Goal: Check status: Check status

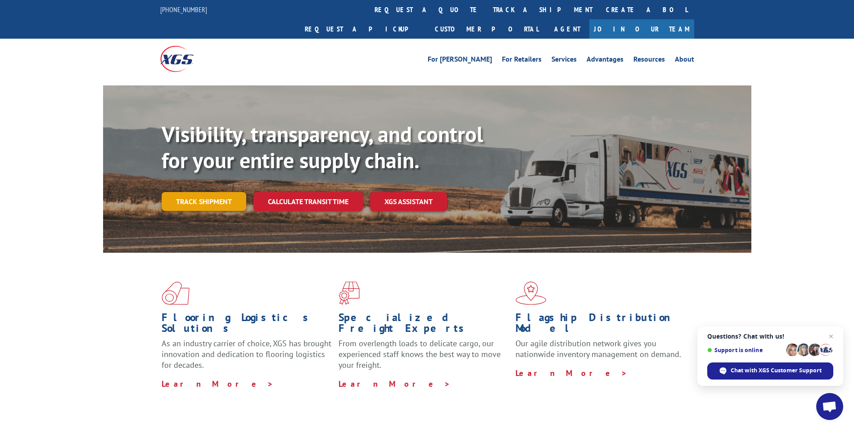
click at [219, 192] on link "Track shipment" at bounding box center [204, 201] width 85 height 19
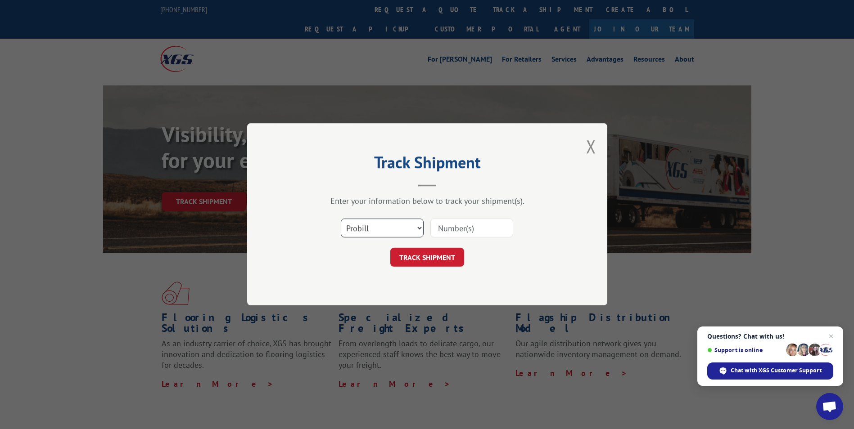
click at [361, 224] on select "Select category... Probill BOL PO" at bounding box center [382, 228] width 83 height 19
select select "bol"
click at [341, 219] on select "Select category... Probill BOL PO" at bounding box center [382, 228] width 83 height 19
drag, startPoint x: 488, startPoint y: 225, endPoint x: 483, endPoint y: 228, distance: 6.6
click at [488, 225] on input at bounding box center [471, 228] width 83 height 19
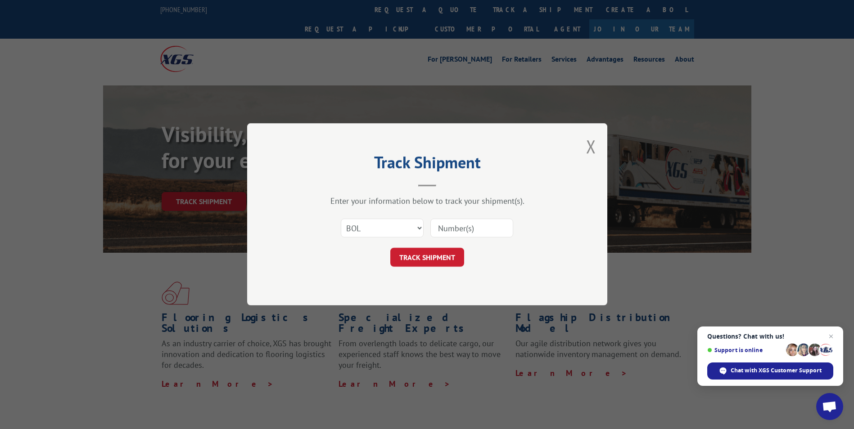
paste input "BG1022355825"
click at [432, 254] on button "TRACK SHIPMENT" at bounding box center [427, 257] width 74 height 19
type input "BG1022355825"
click at [423, 264] on button "TRACK SHIPMENT" at bounding box center [427, 257] width 74 height 19
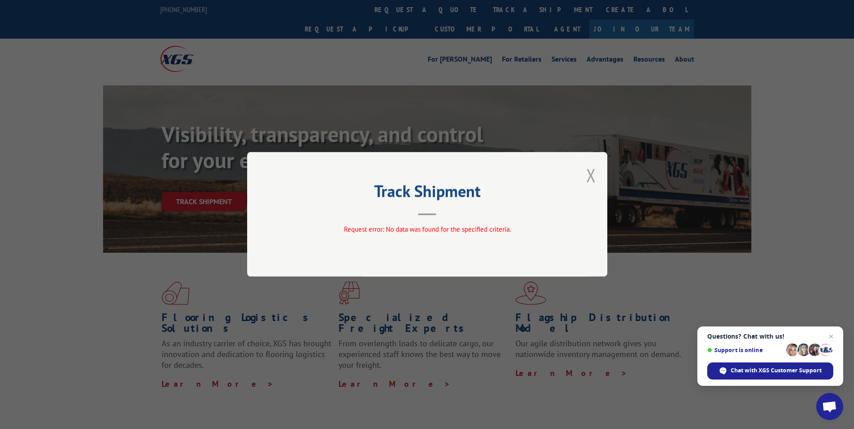
click at [592, 176] on button "Close modal" at bounding box center [591, 175] width 10 height 24
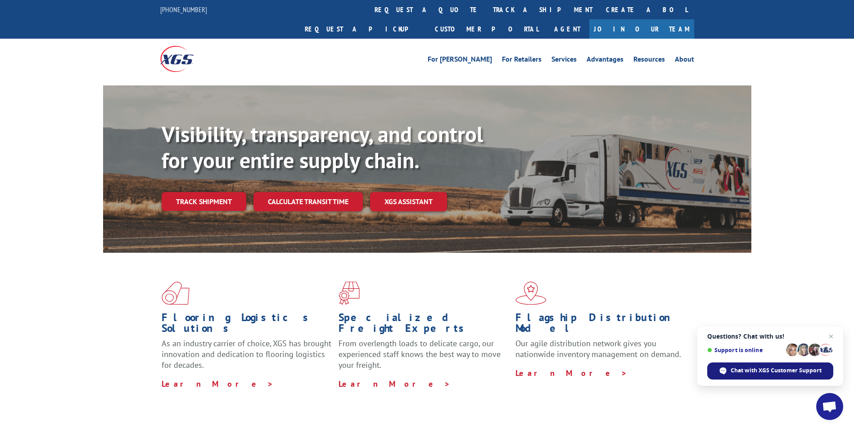
click at [736, 376] on div "Chat with XGS Customer Support" at bounding box center [770, 371] width 126 height 17
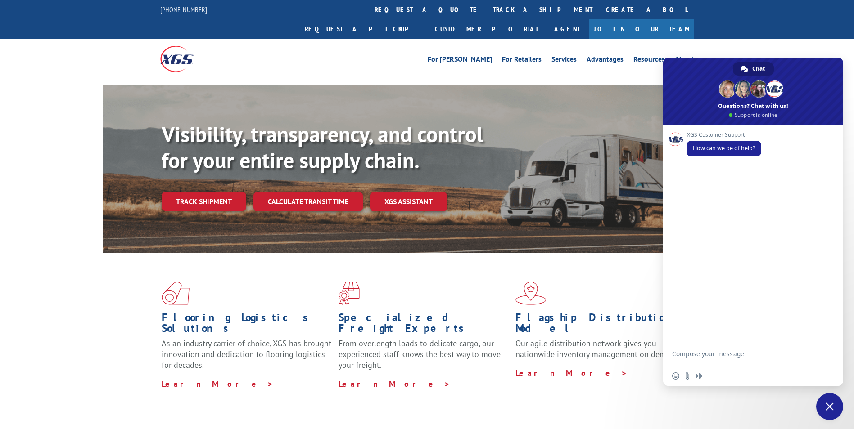
click at [736, 358] on textarea "Compose your message..." at bounding box center [743, 358] width 142 height 16
type textarea "Hello, can you please provide pro numbers for:"
click at [823, 349] on span "Send" at bounding box center [827, 354] width 15 height 15
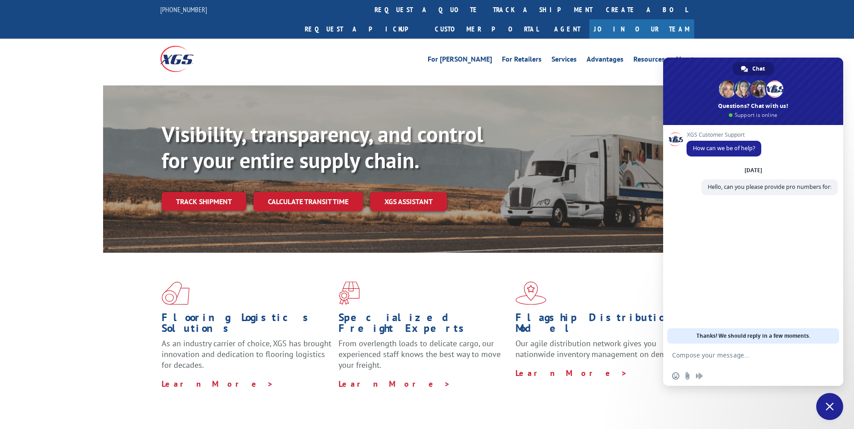
paste textarea "BG1022355825"
type textarea "BG1022355825"
click at [729, 349] on form "BG1022355825" at bounding box center [743, 356] width 142 height 24
click at [727, 353] on textarea "BG1022355825" at bounding box center [743, 356] width 142 height 8
paste textarea "BG1022564025"
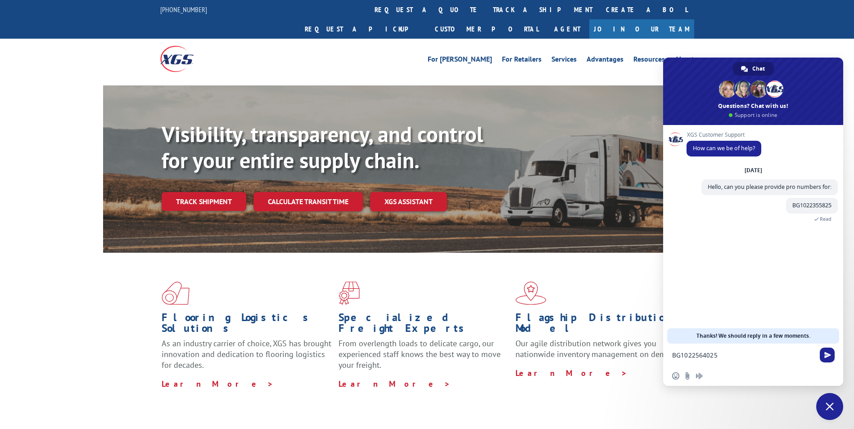
type textarea "BG1022564025"
click at [824, 353] on span "Send" at bounding box center [827, 355] width 7 height 7
paste textarea "BG1022567425"
type textarea "BG1022567425"
click at [824, 359] on span "Send" at bounding box center [827, 355] width 15 height 15
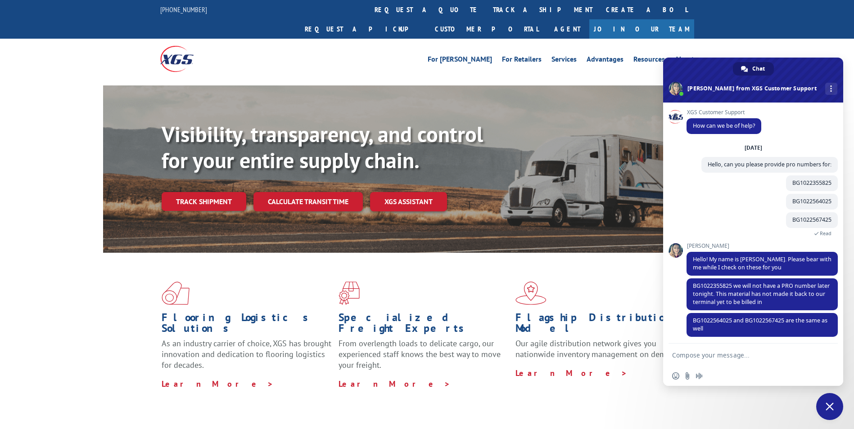
scroll to position [4, 0]
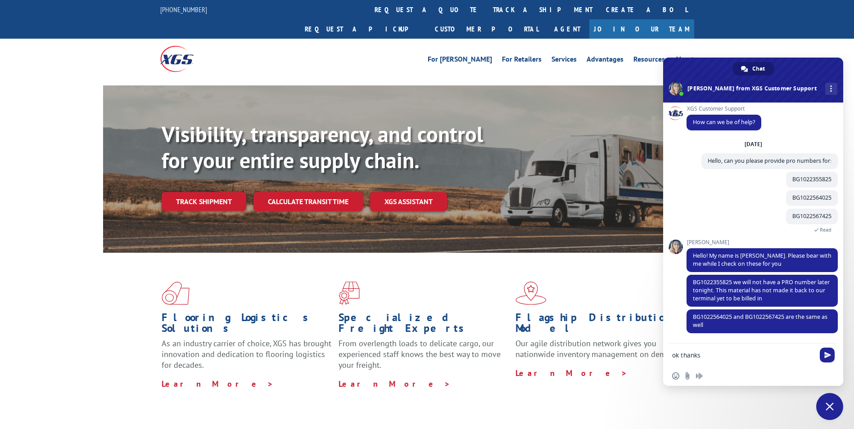
type textarea "ok thanks!"
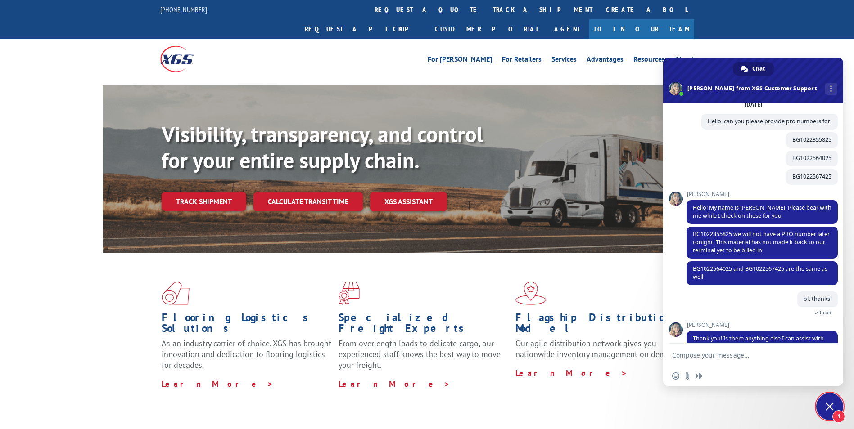
scroll to position [82, 0]
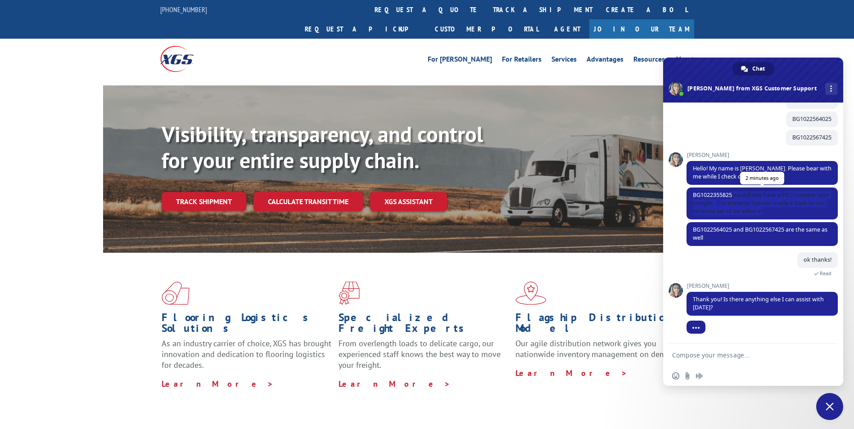
drag, startPoint x: 736, startPoint y: 194, endPoint x: 781, endPoint y: 213, distance: 49.0
click at [781, 213] on span "BG1022355825 we will not have a PRO number later tonight. This material has not…" at bounding box center [761, 204] width 151 height 32
copy span "we will not have a PRO number later tonight. This material has not made it back…"
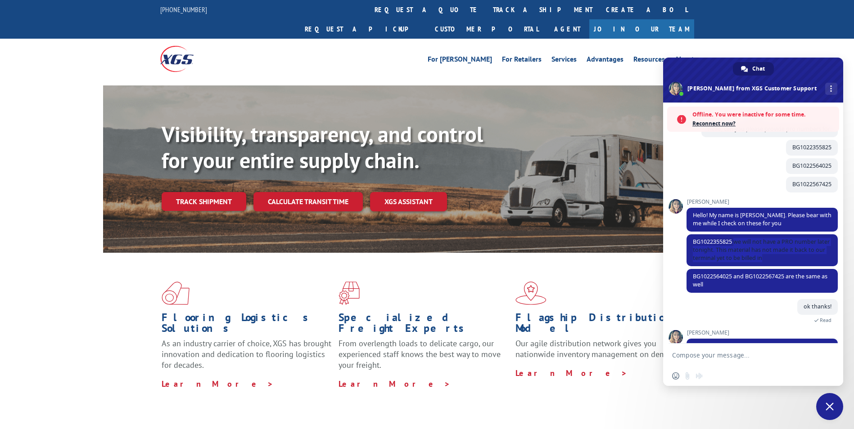
scroll to position [124, 0]
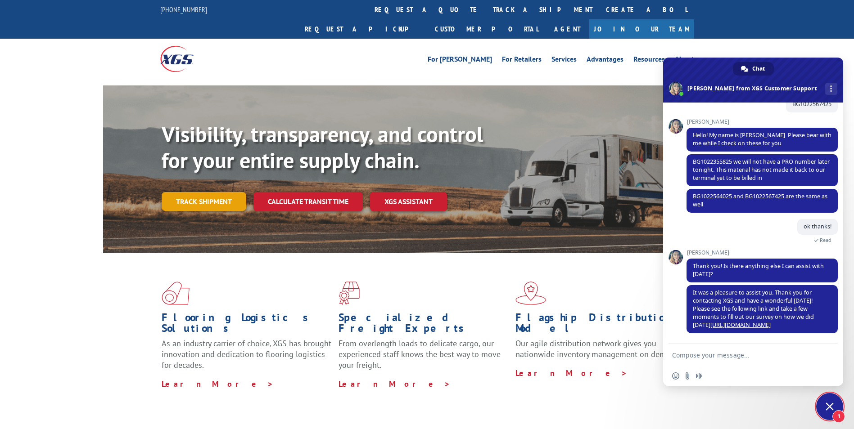
click at [232, 192] on link "Track shipment" at bounding box center [204, 201] width 85 height 19
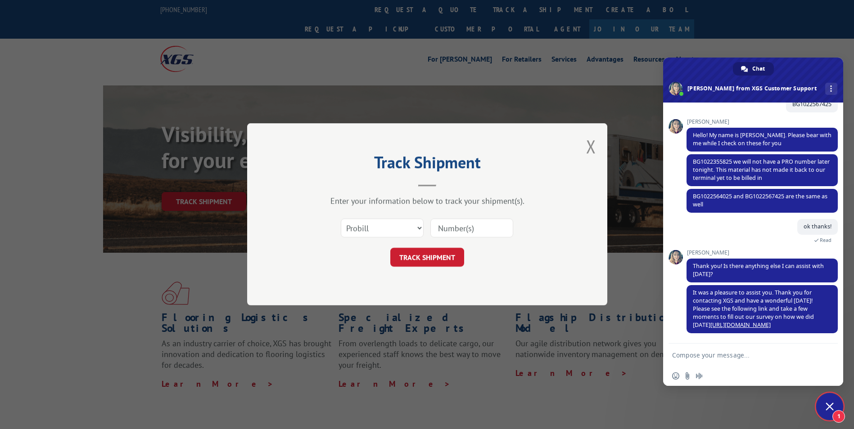
click at [454, 232] on input at bounding box center [471, 228] width 83 height 19
drag, startPoint x: 457, startPoint y: 226, endPoint x: 456, endPoint y: 232, distance: 7.0
click at [457, 226] on input at bounding box center [471, 228] width 83 height 19
paste input "17587278"
type input "17587278"
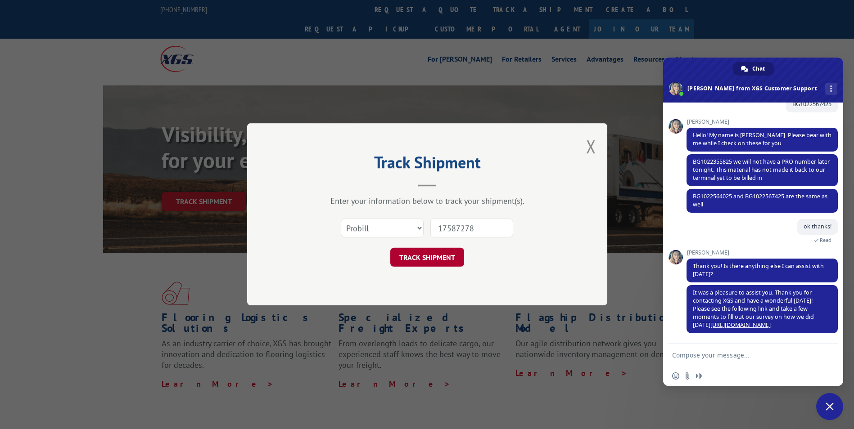
click at [437, 254] on button "TRACK SHIPMENT" at bounding box center [427, 257] width 74 height 19
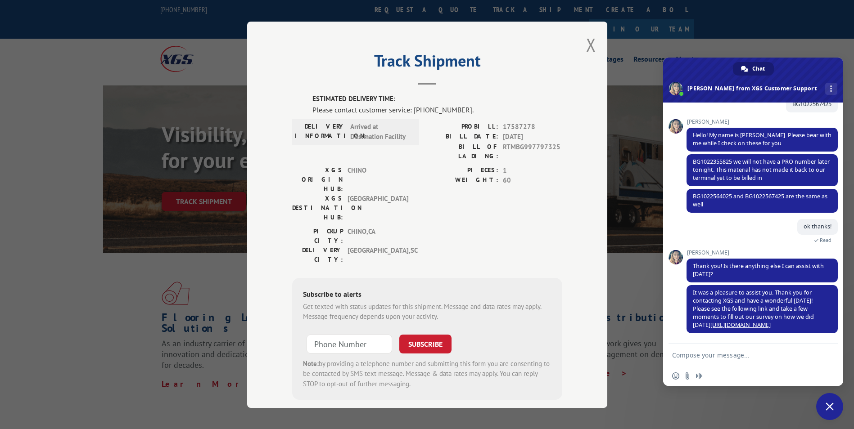
drag, startPoint x: 589, startPoint y: 48, endPoint x: 541, endPoint y: 83, distance: 59.6
click at [589, 48] on button "Close modal" at bounding box center [591, 45] width 10 height 24
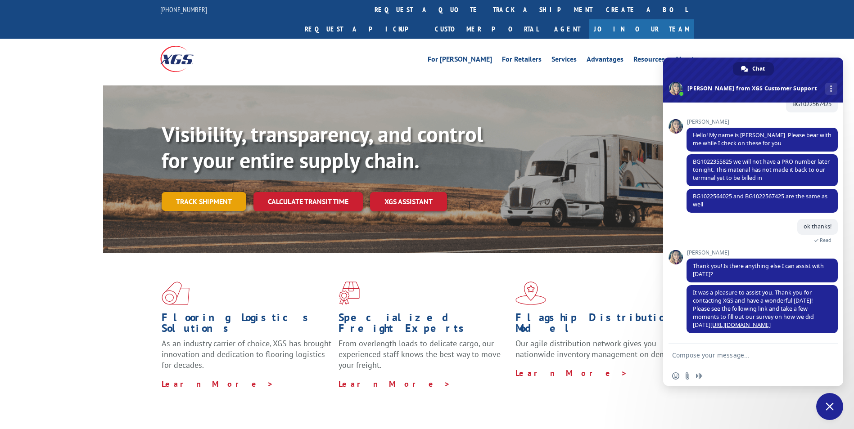
click at [187, 192] on link "Track shipment" at bounding box center [204, 201] width 85 height 19
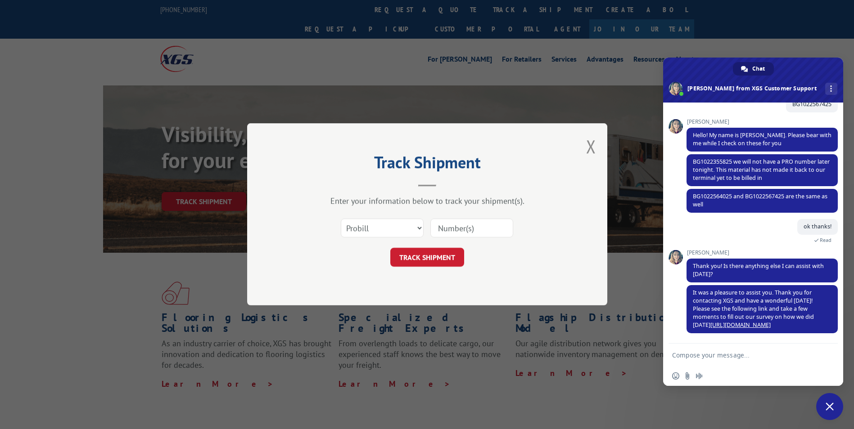
click at [476, 232] on input at bounding box center [471, 228] width 83 height 19
paste input "16137329"
type input "16137329"
click at [433, 261] on button "TRACK SHIPMENT" at bounding box center [427, 257] width 74 height 19
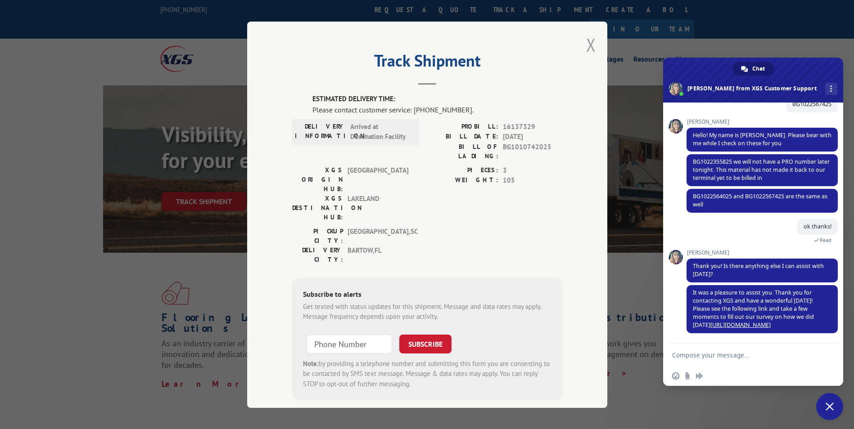
click at [588, 41] on button "Close modal" at bounding box center [591, 45] width 10 height 24
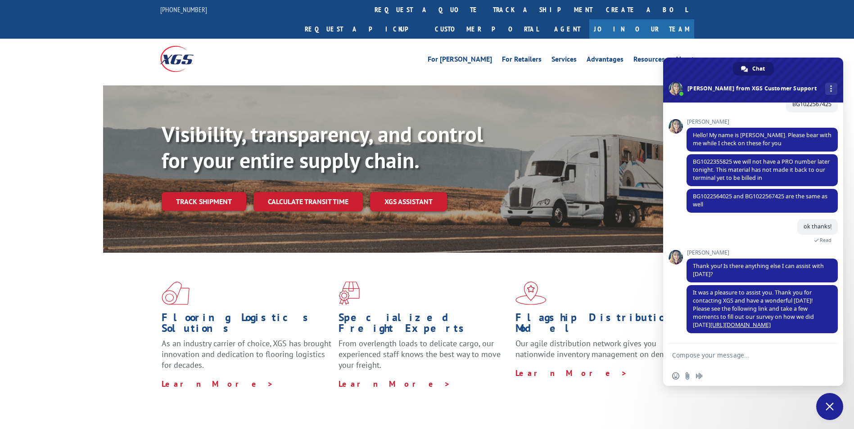
drag, startPoint x: 222, startPoint y: 182, endPoint x: 229, endPoint y: 185, distance: 7.1
click at [222, 192] on link "Track shipment" at bounding box center [204, 201] width 85 height 19
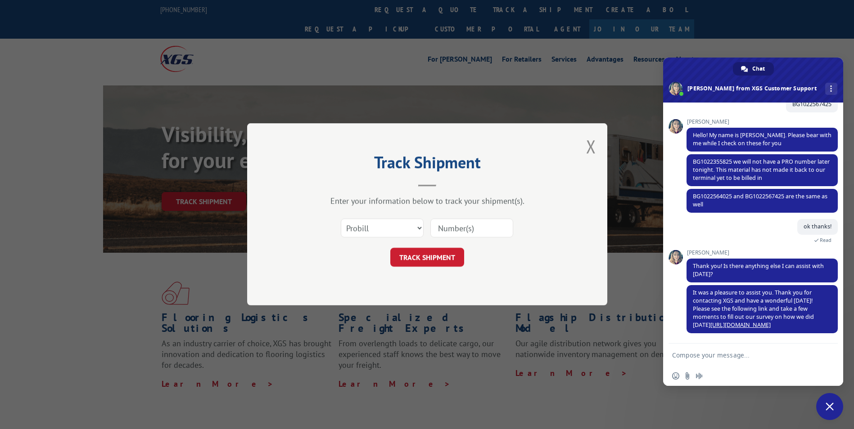
click at [450, 229] on input at bounding box center [471, 228] width 83 height 19
paste input "16137318"
type input "16137318"
click at [428, 260] on button "TRACK SHIPMENT" at bounding box center [427, 257] width 74 height 19
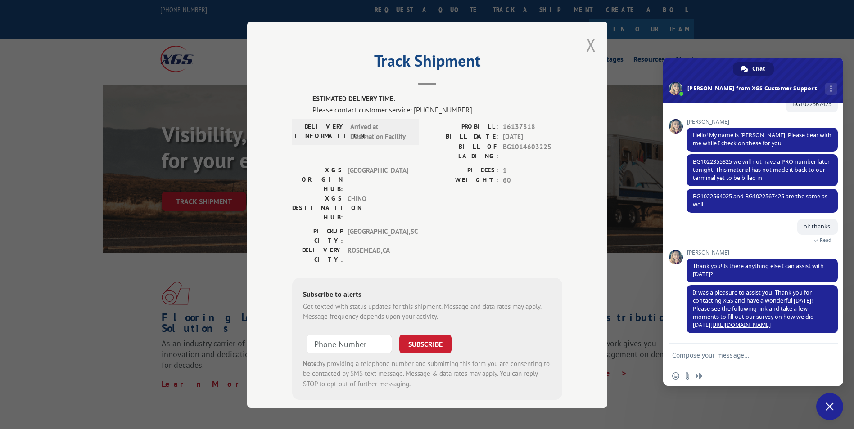
click at [586, 43] on button "Close modal" at bounding box center [591, 45] width 10 height 24
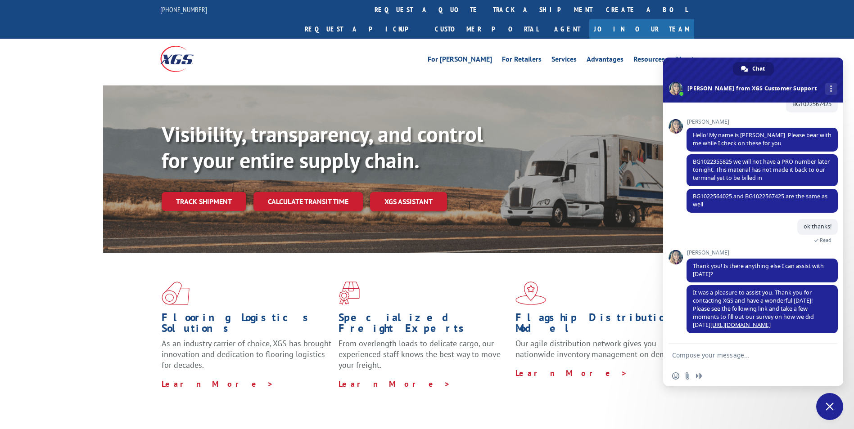
click at [226, 192] on link "Track shipment" at bounding box center [204, 201] width 85 height 19
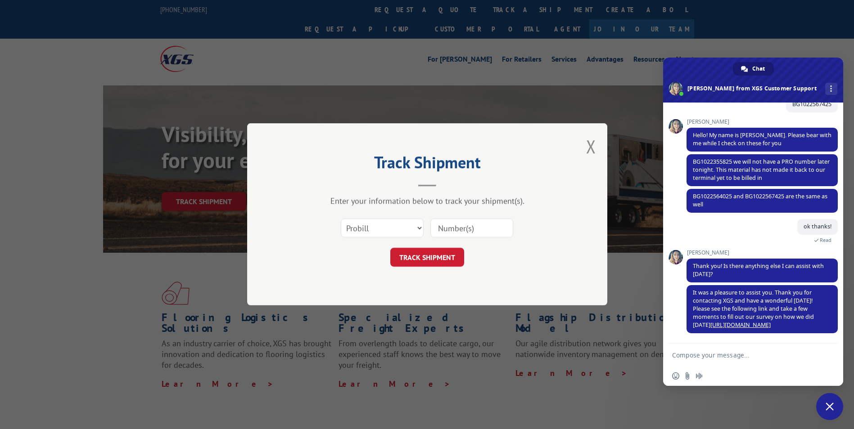
click at [446, 226] on input at bounding box center [471, 228] width 83 height 19
paste input "16137317"
type input "16137317"
click at [430, 247] on form "Select category... Probill BOL PO 16137317 TRACK SHIPMENT" at bounding box center [427, 241] width 270 height 54
click at [430, 252] on button "TRACK SHIPMENT" at bounding box center [427, 257] width 74 height 19
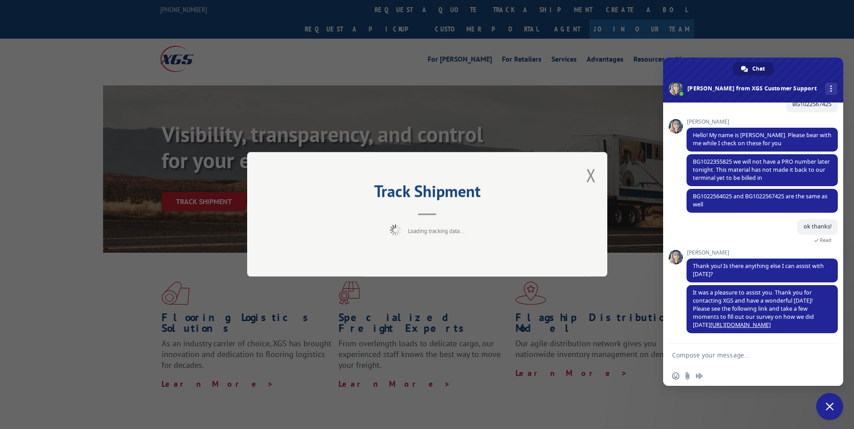
click at [428, 259] on div "Track Shipment Loading tracking data..." at bounding box center [427, 214] width 360 height 125
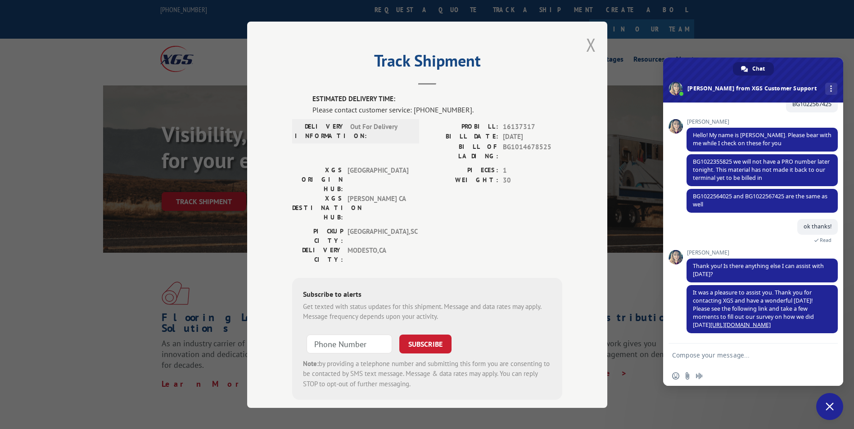
click at [587, 39] on button "Close modal" at bounding box center [591, 45] width 10 height 24
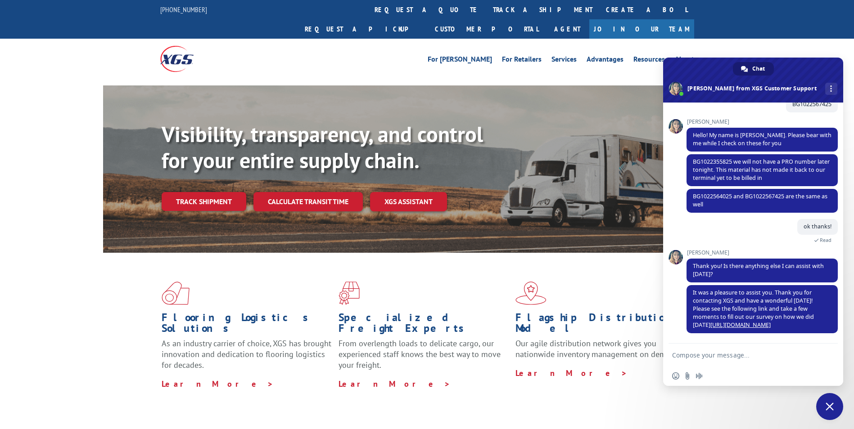
drag, startPoint x: 217, startPoint y: 179, endPoint x: 229, endPoint y: 184, distance: 13.0
click at [217, 192] on link "Track shipment" at bounding box center [204, 201] width 85 height 19
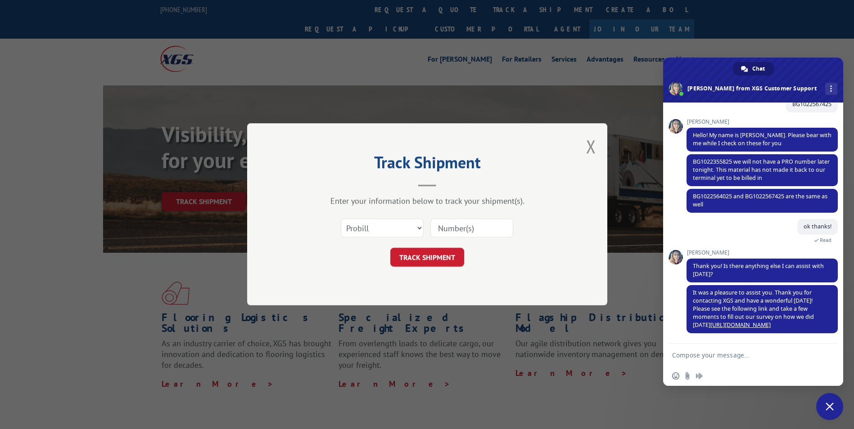
click at [442, 227] on input at bounding box center [471, 228] width 83 height 19
paste input "16137315"
type input "16137315"
click at [427, 254] on button "TRACK SHIPMENT" at bounding box center [427, 257] width 74 height 19
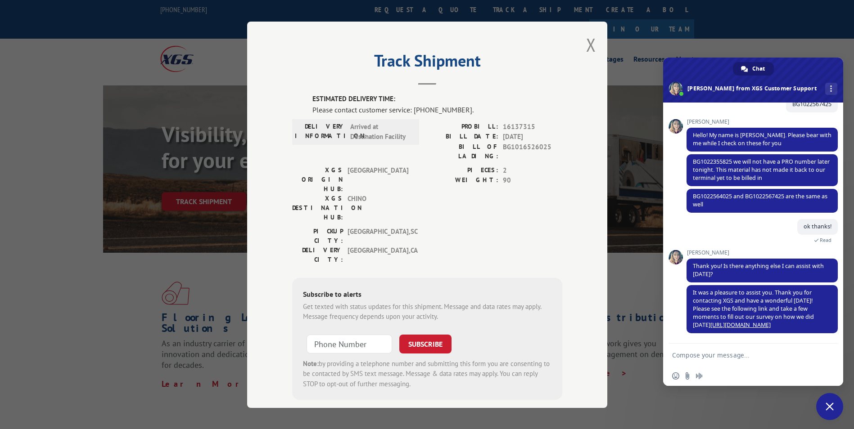
drag, startPoint x: 585, startPoint y: 48, endPoint x: 533, endPoint y: 94, distance: 69.2
click at [586, 48] on button "Close modal" at bounding box center [591, 45] width 10 height 24
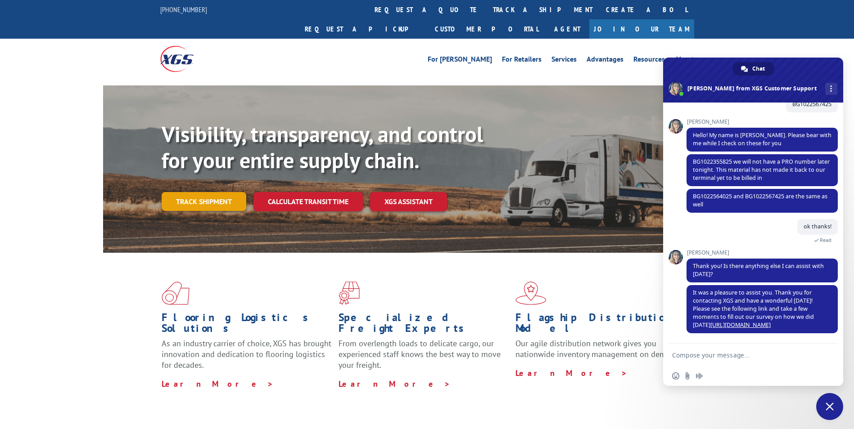
click at [222, 192] on link "Track shipment" at bounding box center [204, 201] width 85 height 19
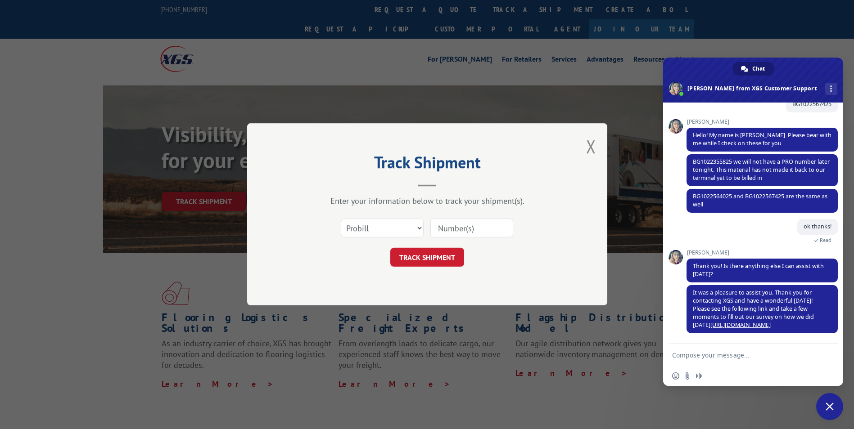
click at [457, 236] on input at bounding box center [471, 228] width 83 height 19
paste input "16137306"
type input "16137306"
click at [435, 254] on button "TRACK SHIPMENT" at bounding box center [427, 257] width 74 height 19
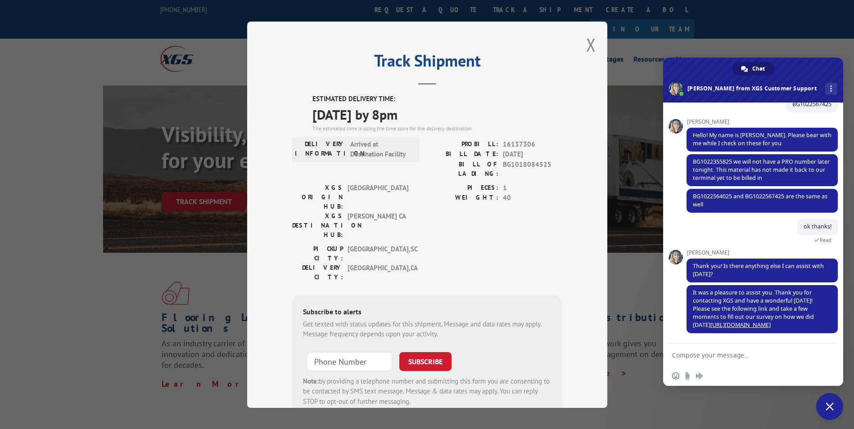
click at [587, 46] on button "Close modal" at bounding box center [591, 45] width 10 height 24
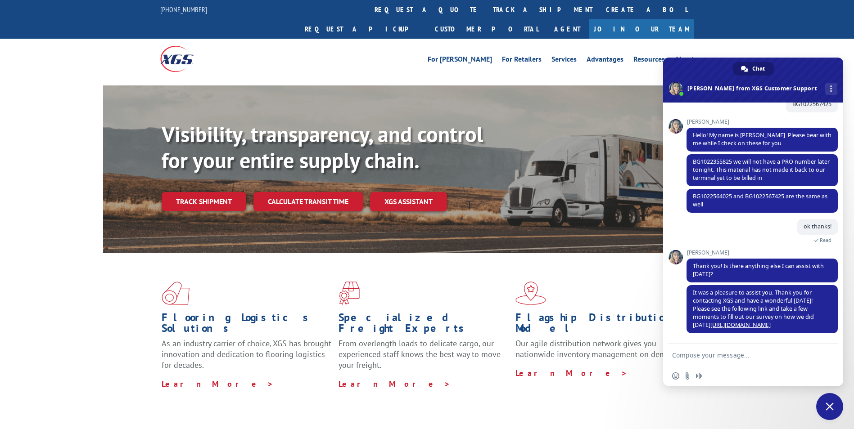
drag, startPoint x: 208, startPoint y: 180, endPoint x: 240, endPoint y: 182, distance: 31.5
click at [208, 192] on link "Track shipment" at bounding box center [204, 201] width 85 height 19
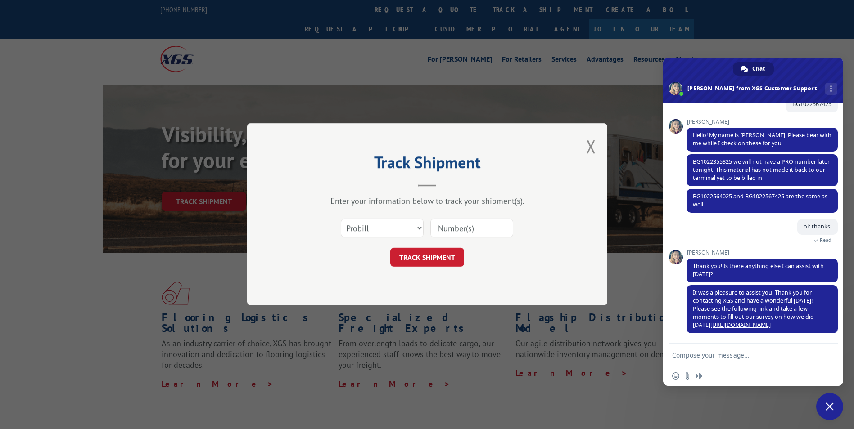
click at [442, 222] on input at bounding box center [471, 228] width 83 height 19
paste input "16137167"
type input "16137167"
click at [420, 257] on button "TRACK SHIPMENT" at bounding box center [427, 257] width 74 height 19
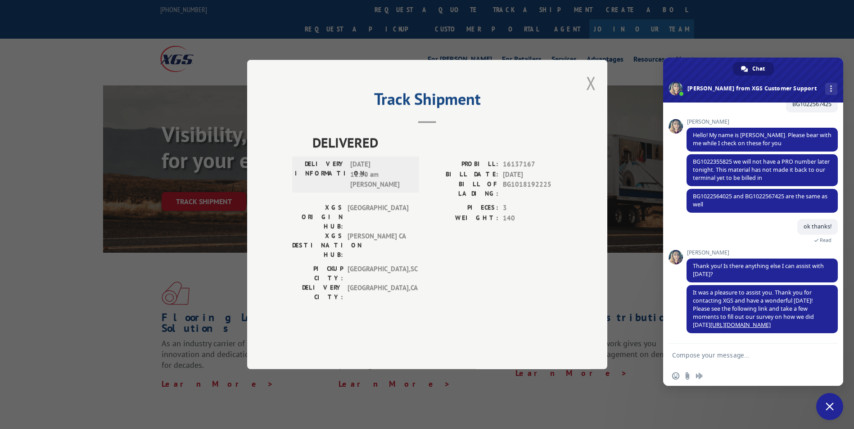
click at [591, 95] on button "Close modal" at bounding box center [591, 83] width 10 height 24
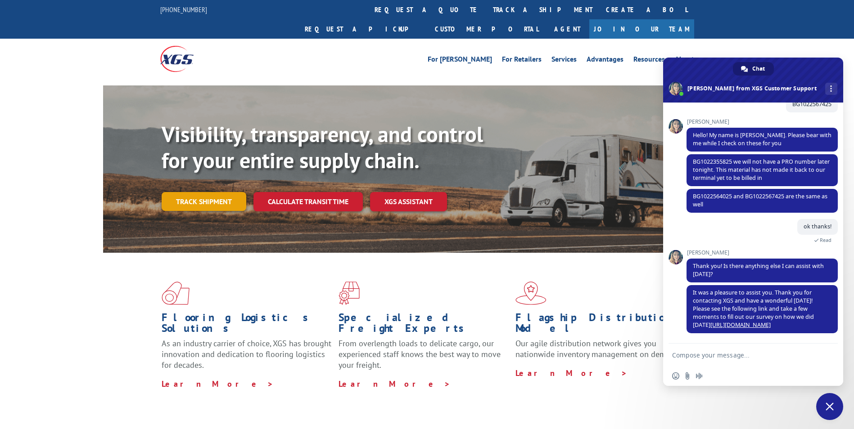
click at [206, 192] on link "Track shipment" at bounding box center [204, 201] width 85 height 19
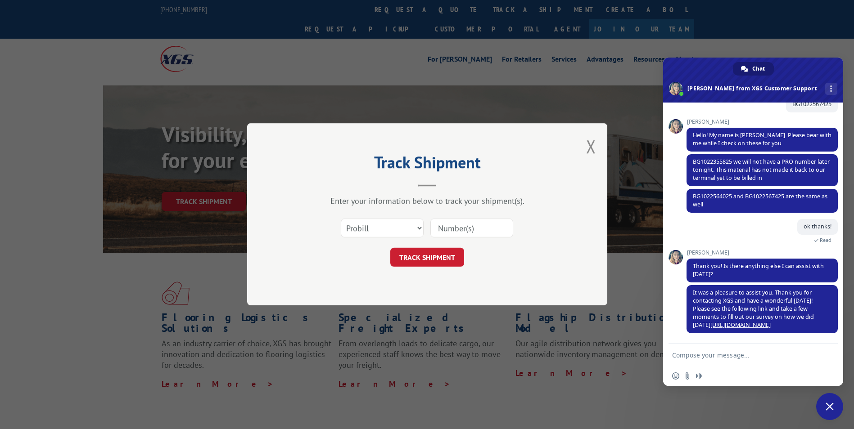
click at [465, 228] on input at bounding box center [471, 228] width 83 height 19
paste input "16137166"
type input "16137166"
click at [430, 263] on button "TRACK SHIPMENT" at bounding box center [427, 257] width 74 height 19
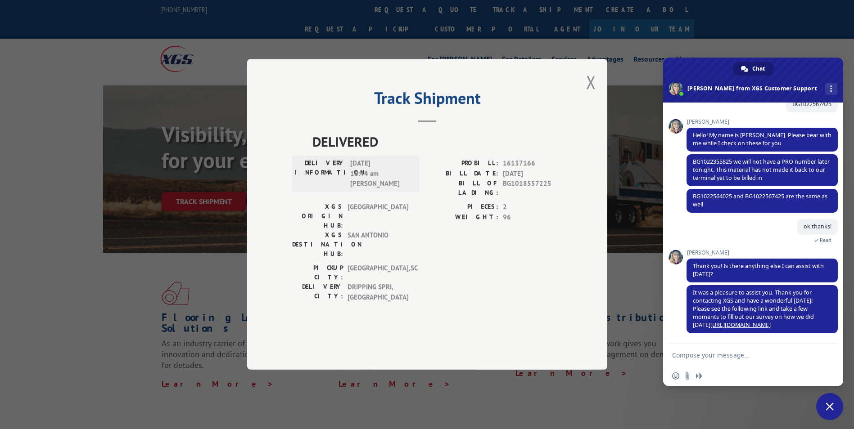
click at [588, 94] on button "Close modal" at bounding box center [591, 82] width 10 height 24
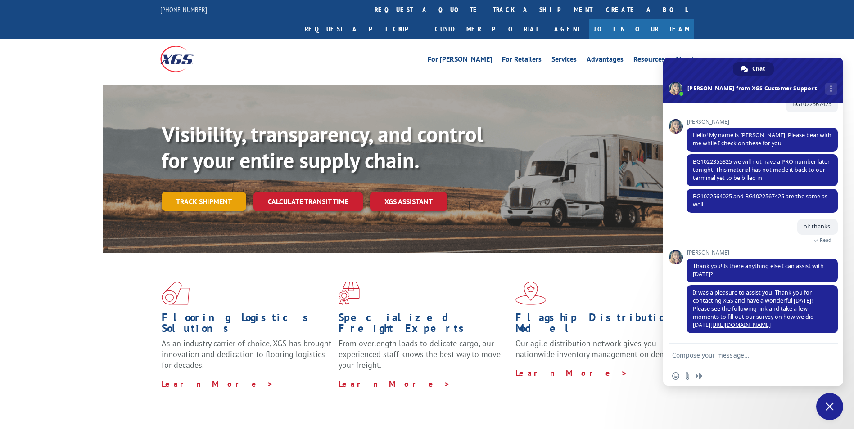
click at [221, 192] on link "Track shipment" at bounding box center [204, 201] width 85 height 19
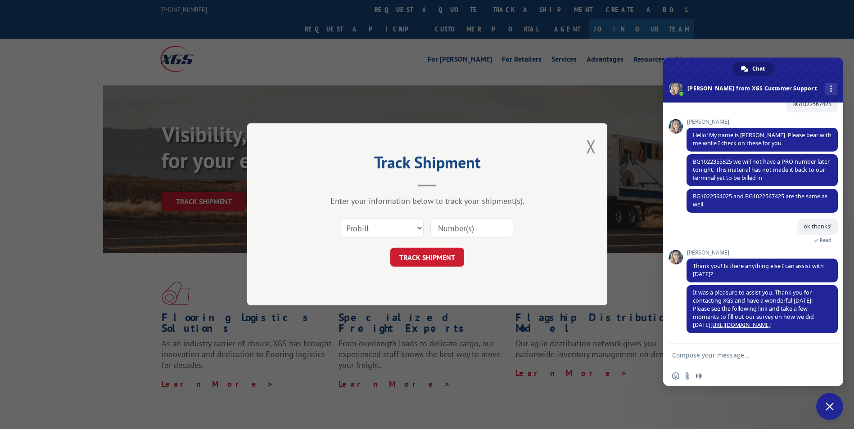
click at [463, 230] on input at bounding box center [471, 228] width 83 height 19
paste input "16137165"
type input "16137165"
click at [421, 257] on button "TRACK SHIPMENT" at bounding box center [427, 257] width 74 height 19
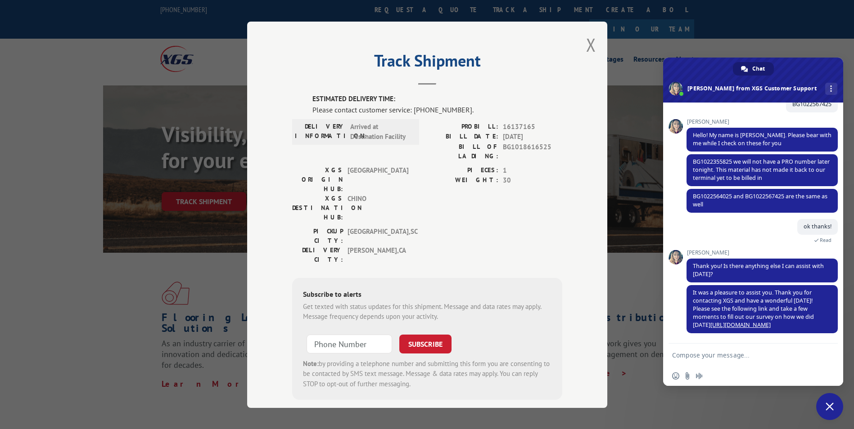
drag, startPoint x: 587, startPoint y: 44, endPoint x: 570, endPoint y: 57, distance: 21.2
click at [586, 44] on button "Close modal" at bounding box center [591, 45] width 10 height 24
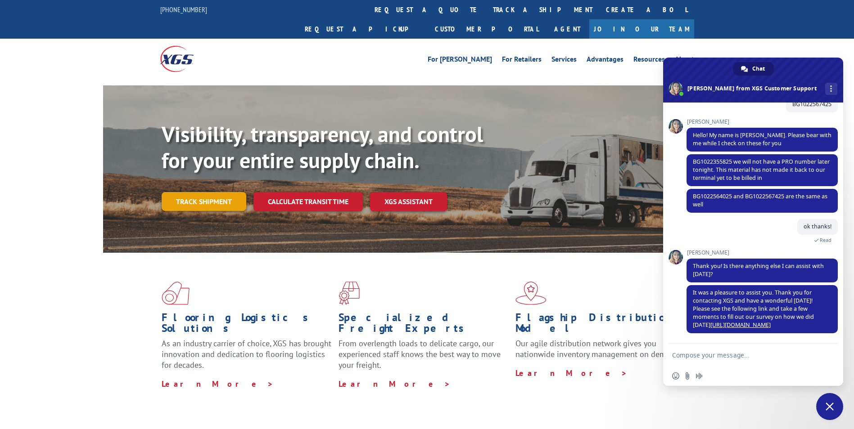
click at [182, 192] on link "Track shipment" at bounding box center [204, 201] width 85 height 19
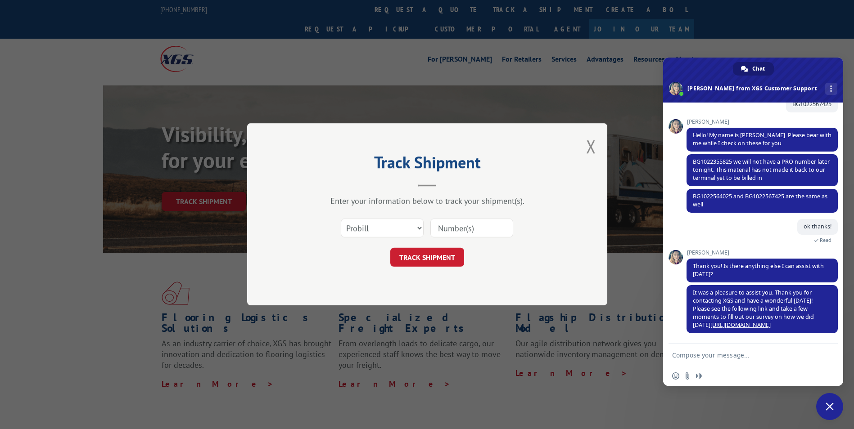
click at [447, 229] on input at bounding box center [471, 228] width 83 height 19
paste input "16137162"
type input "16137162"
click at [423, 253] on button "TRACK SHIPMENT" at bounding box center [427, 257] width 74 height 19
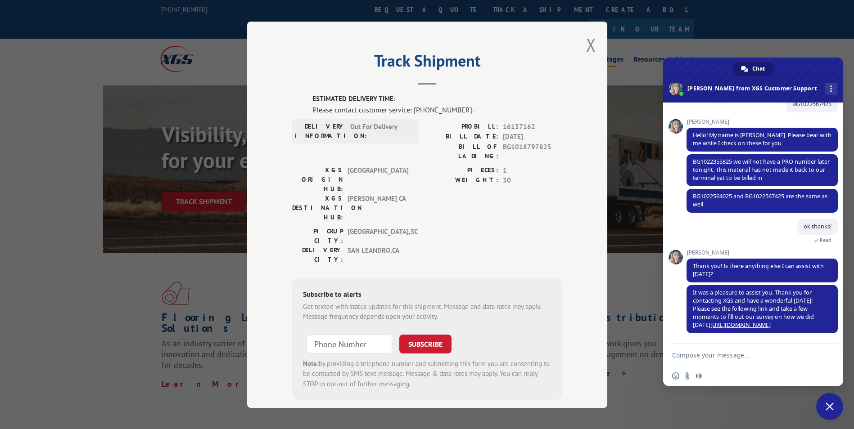
click at [587, 44] on button "Close modal" at bounding box center [591, 45] width 10 height 24
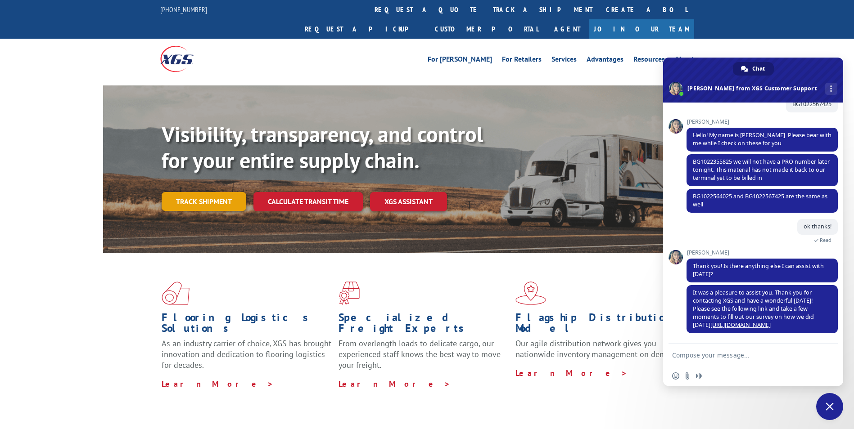
click at [213, 192] on link "Track shipment" at bounding box center [204, 201] width 85 height 19
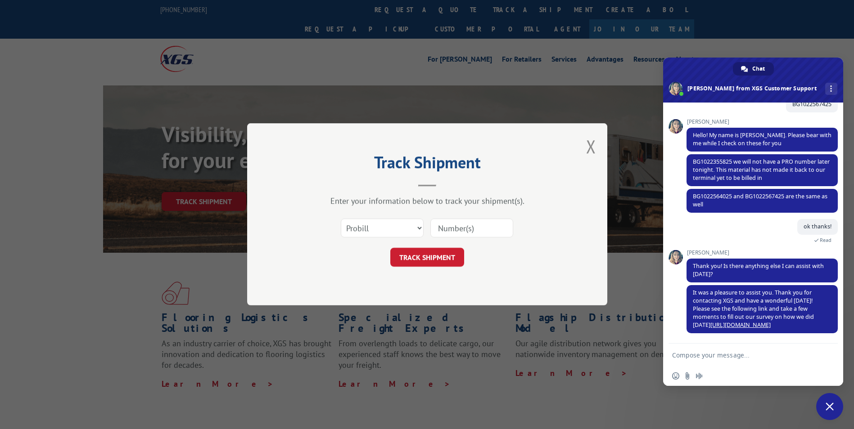
click at [471, 232] on input at bounding box center [471, 228] width 83 height 19
click at [423, 249] on button "TRACK SHIPMENT" at bounding box center [427, 257] width 74 height 19
click at [462, 228] on input at bounding box center [471, 228] width 83 height 19
paste input "16137160"
type input "16137160"
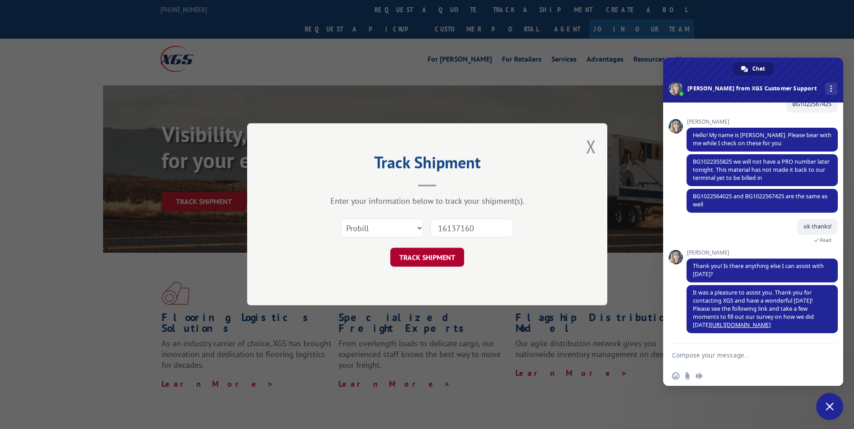
click at [419, 266] on button "TRACK SHIPMENT" at bounding box center [427, 257] width 74 height 19
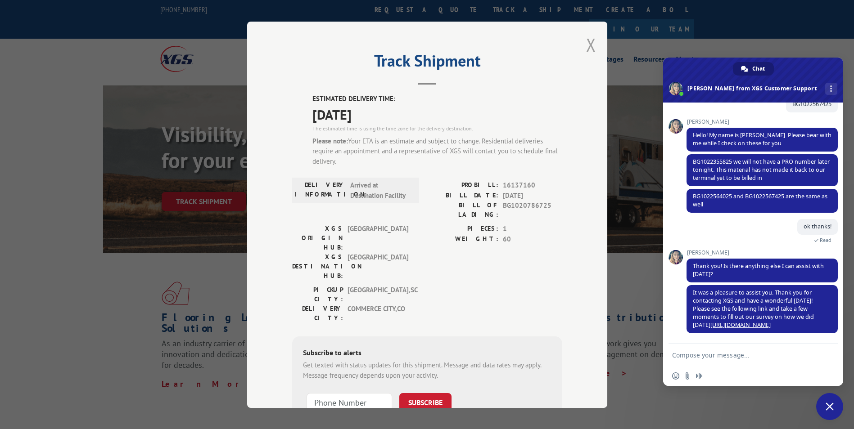
drag, startPoint x: 596, startPoint y: 45, endPoint x: 591, endPoint y: 44, distance: 5.4
click at [594, 45] on div "Track Shipment ESTIMATED DELIVERY TIME: [DATE] The estimated time is using the …" at bounding box center [427, 215] width 360 height 387
click at [589, 44] on button "Close modal" at bounding box center [591, 45] width 10 height 24
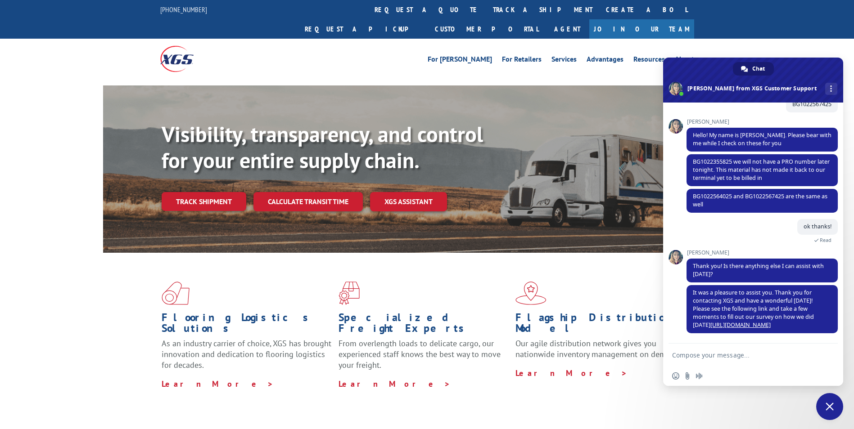
drag, startPoint x: 224, startPoint y: 180, endPoint x: 229, endPoint y: 183, distance: 5.9
click at [224, 192] on link "Track shipment" at bounding box center [204, 201] width 85 height 19
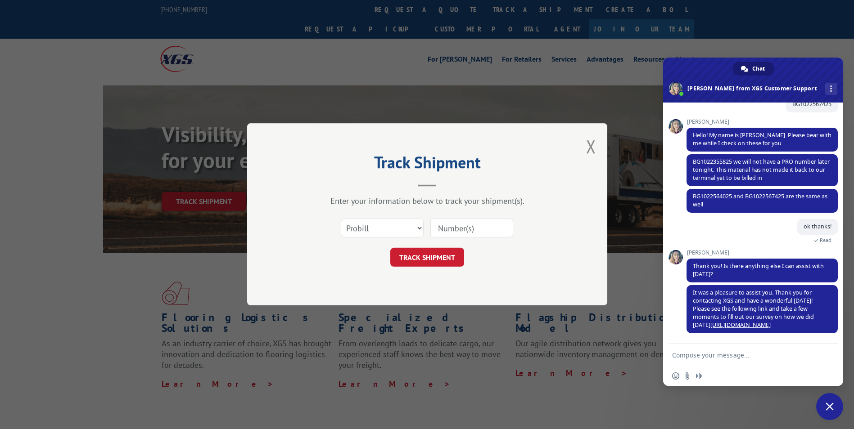
click at [452, 233] on input at bounding box center [471, 228] width 83 height 19
paste input "16137171"
type input "16137171"
click at [426, 263] on button "TRACK SHIPMENT" at bounding box center [427, 257] width 74 height 19
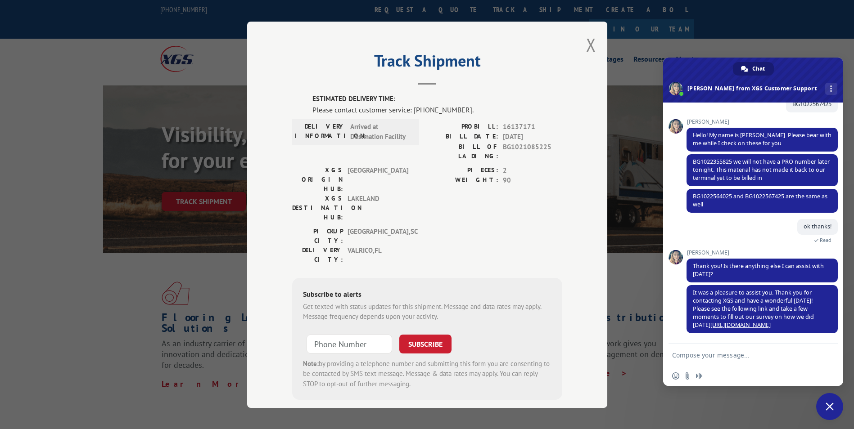
click at [722, 355] on textarea "Compose your message..." at bounding box center [743, 356] width 142 height 8
type textarea "Hi, I need to check these deliveries please"
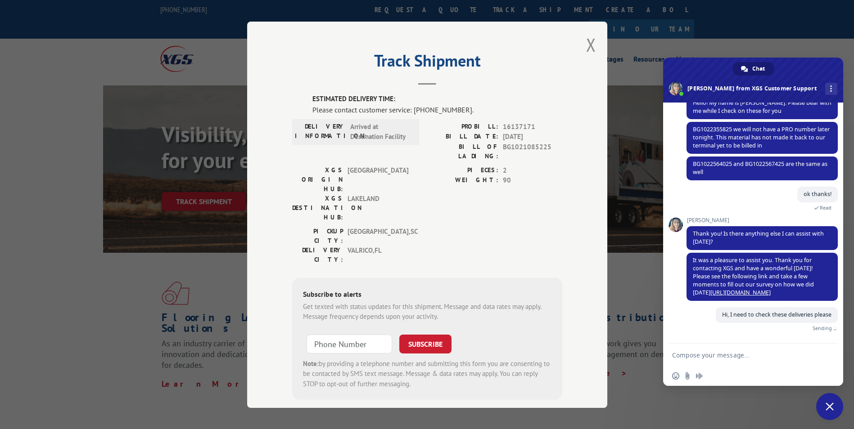
scroll to position [146, 0]
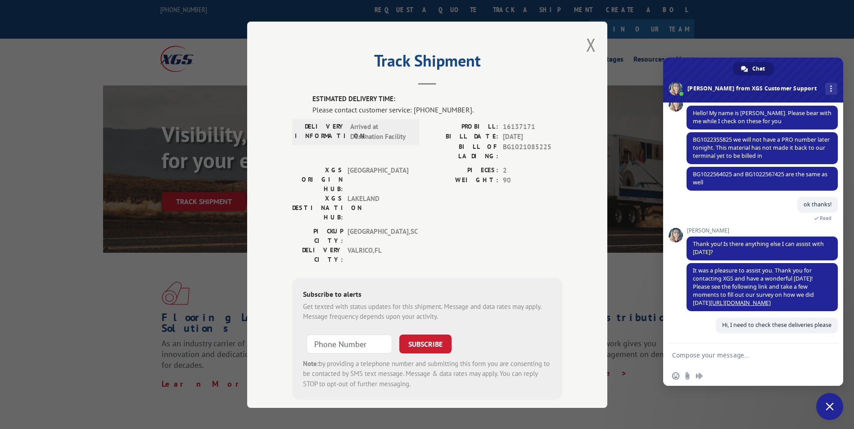
click at [703, 358] on textarea "Compose your message..." at bounding box center [743, 356] width 142 height 8
paste textarea "17587278 16137329 16137318"
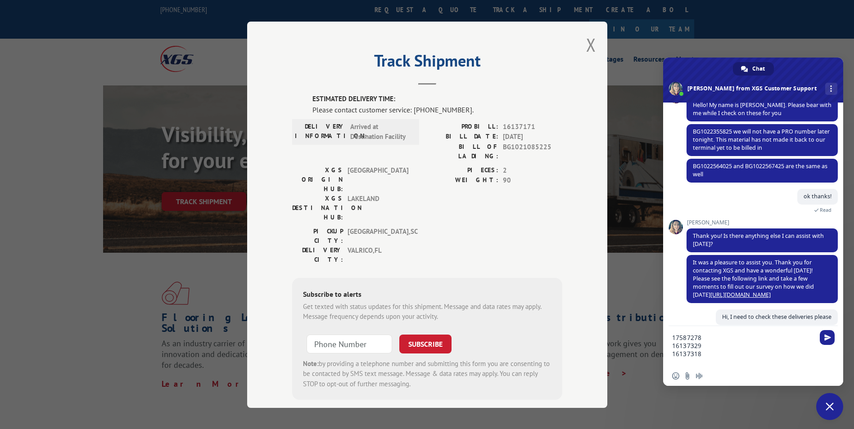
scroll to position [156, 0]
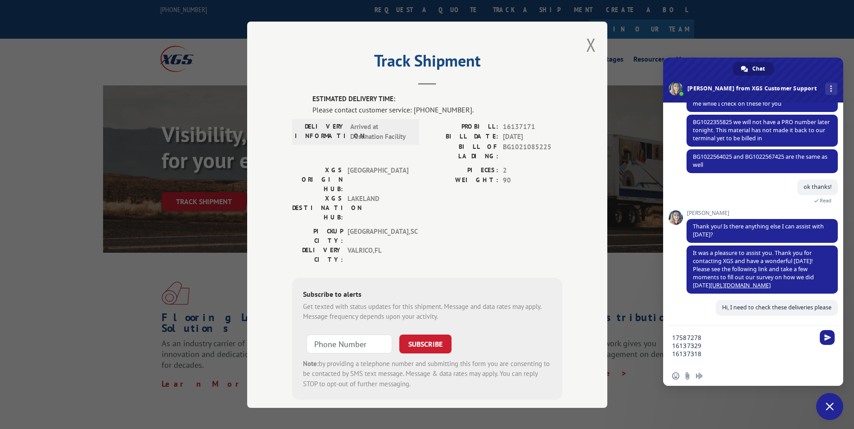
click at [711, 354] on textarea "17587278 16137329 16137318" at bounding box center [743, 350] width 142 height 32
paste textarea "16137315"
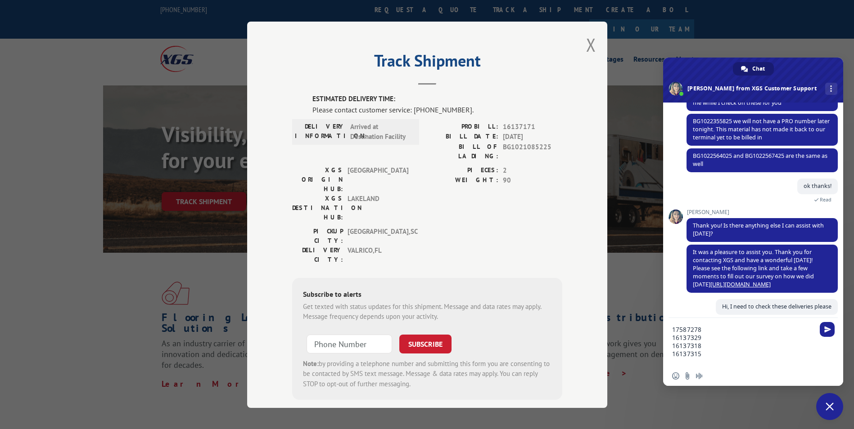
click at [734, 356] on textarea "17587278 16137329 16137318 16137315" at bounding box center [743, 346] width 142 height 41
paste textarea "16137165"
click at [745, 346] on textarea "17587278 16137329 16137318 16137315 16137165" at bounding box center [743, 342] width 142 height 49
click at [718, 360] on textarea "17587278 16137329 16137318 16137315 16137165" at bounding box center [743, 342] width 142 height 49
paste textarea "16137171"
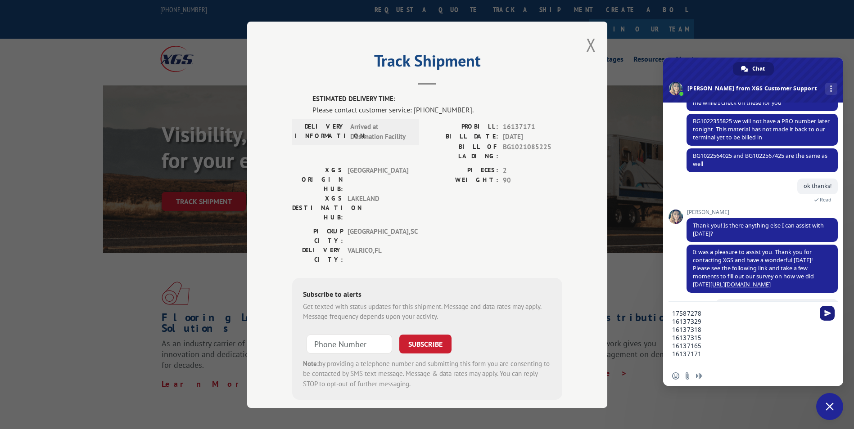
type textarea "17587278 16137329 16137318 16137315 16137165 16137171"
click at [827, 312] on span "Send" at bounding box center [827, 313] width 7 height 7
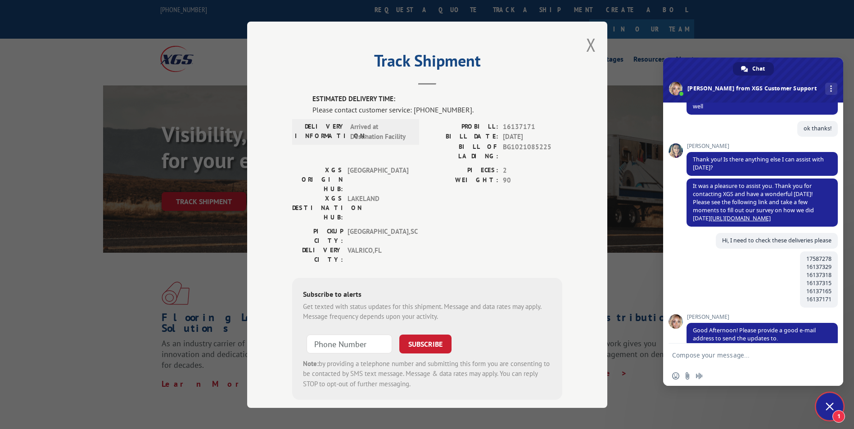
scroll to position [235, 0]
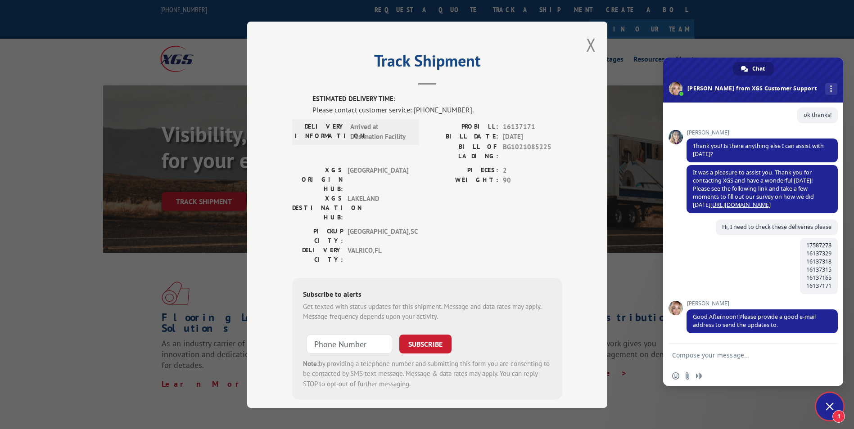
click at [726, 349] on form at bounding box center [743, 356] width 142 height 24
click at [726, 352] on textarea "Compose your message..." at bounding box center [743, 356] width 142 height 8
type textarea "[EMAIL_ADDRESS][DOMAIN_NAME]"
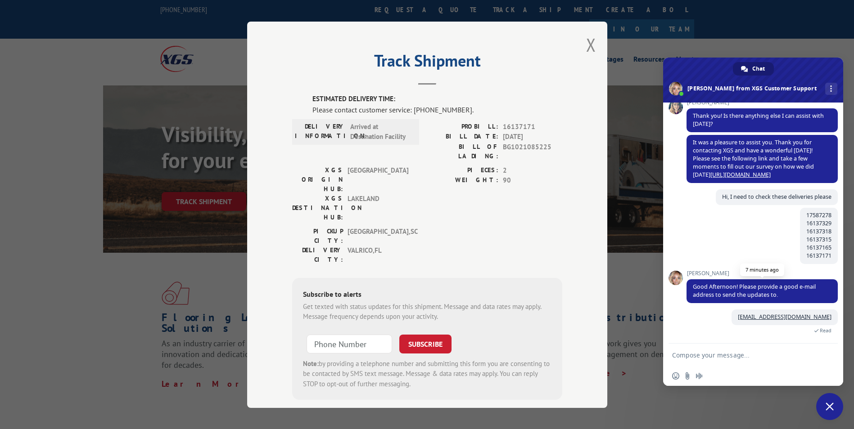
scroll to position [266, 0]
click at [590, 44] on button "Close modal" at bounding box center [591, 45] width 10 height 24
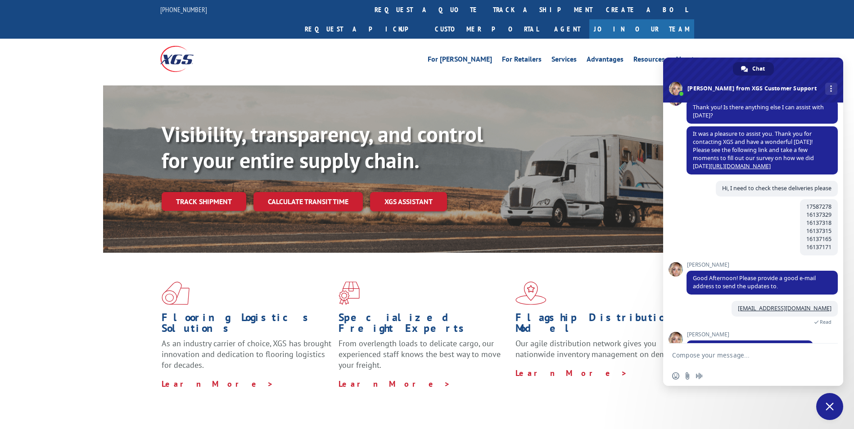
scroll to position [297, 0]
